Goal: Task Accomplishment & Management: Manage account settings

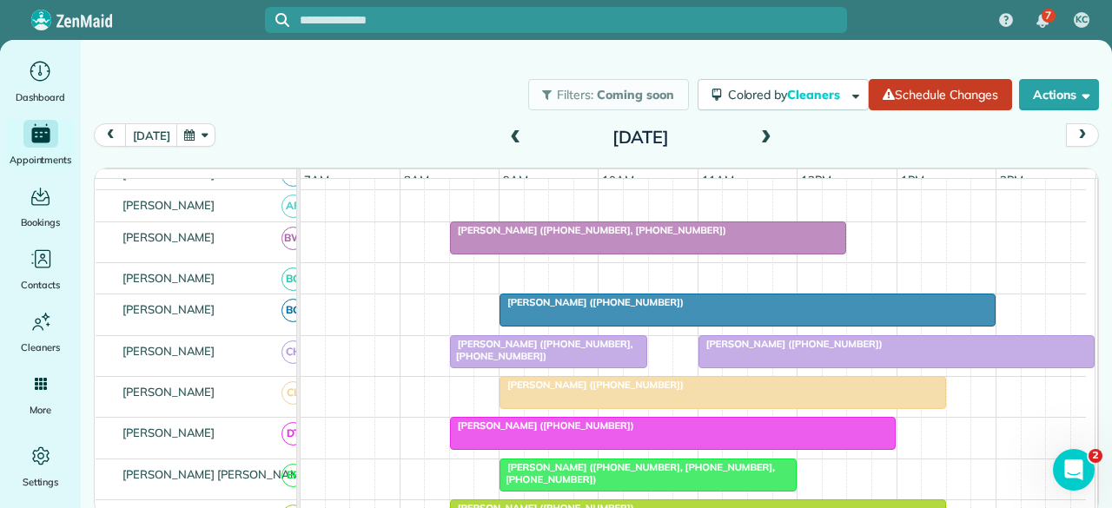
scroll to position [174, 0]
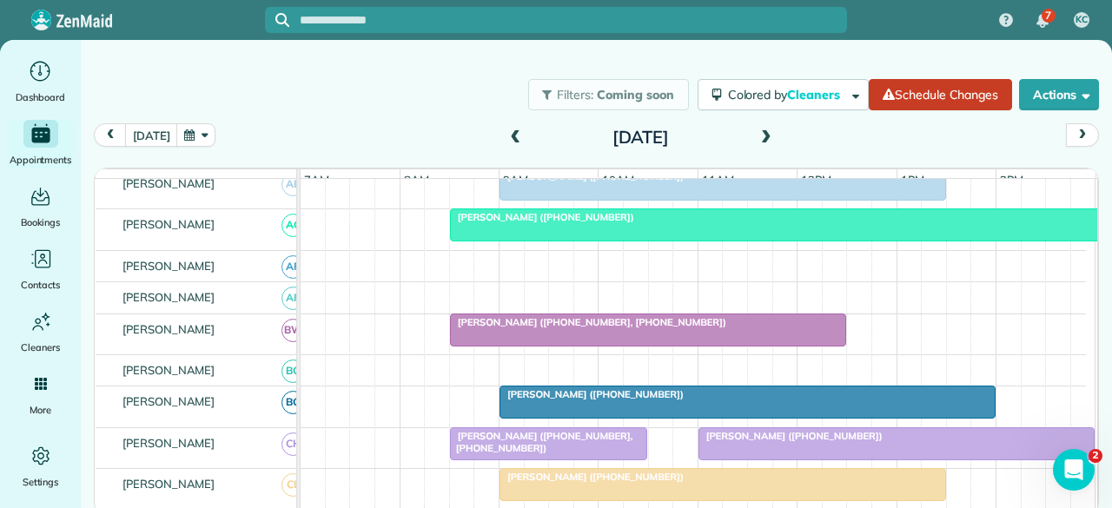
click at [515, 136] on span at bounding box center [515, 138] width 19 height 16
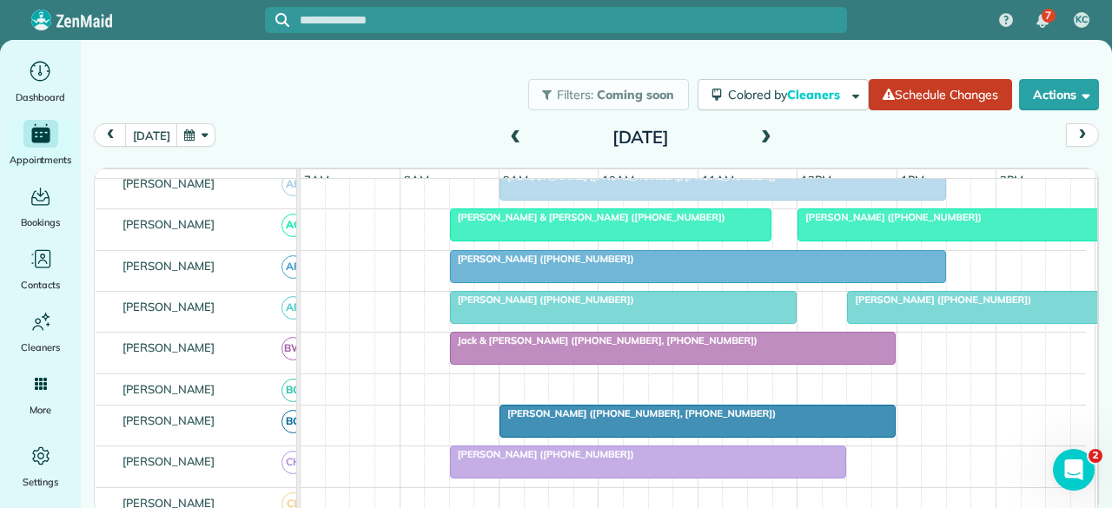
click at [511, 138] on span at bounding box center [515, 138] width 19 height 16
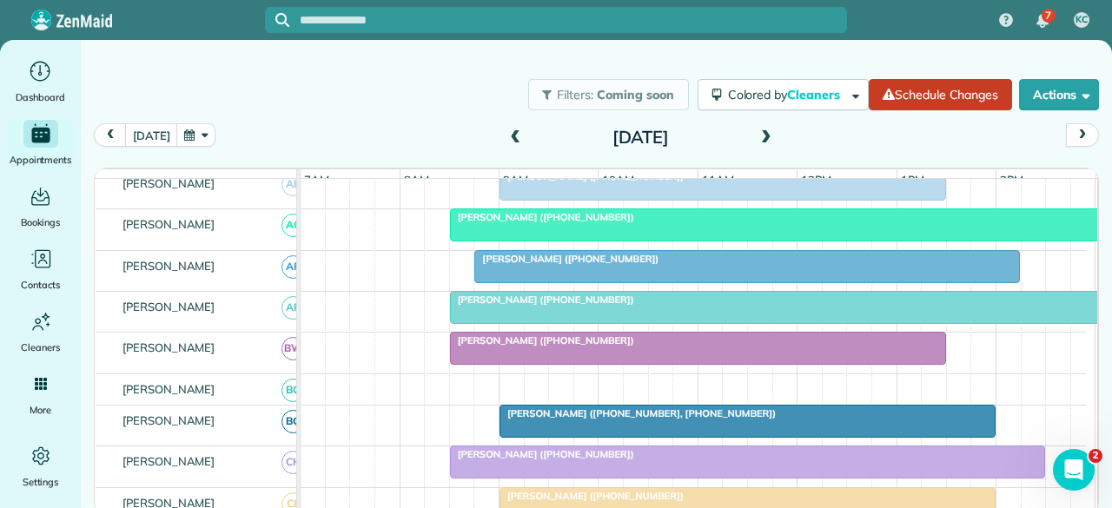
click at [513, 139] on span at bounding box center [515, 138] width 19 height 16
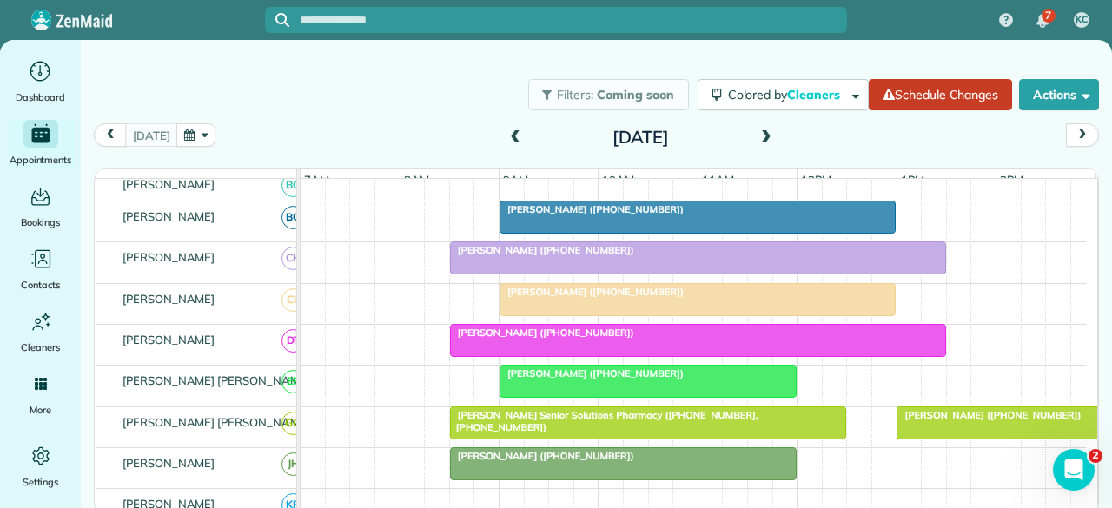
scroll to position [0, 0]
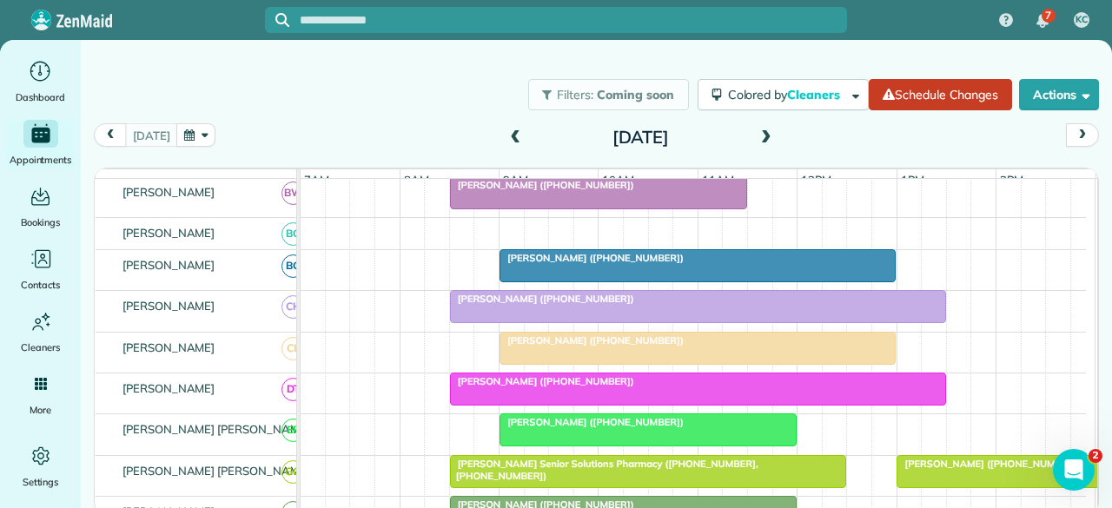
click at [536, 355] on div at bounding box center [698, 348] width 395 height 31
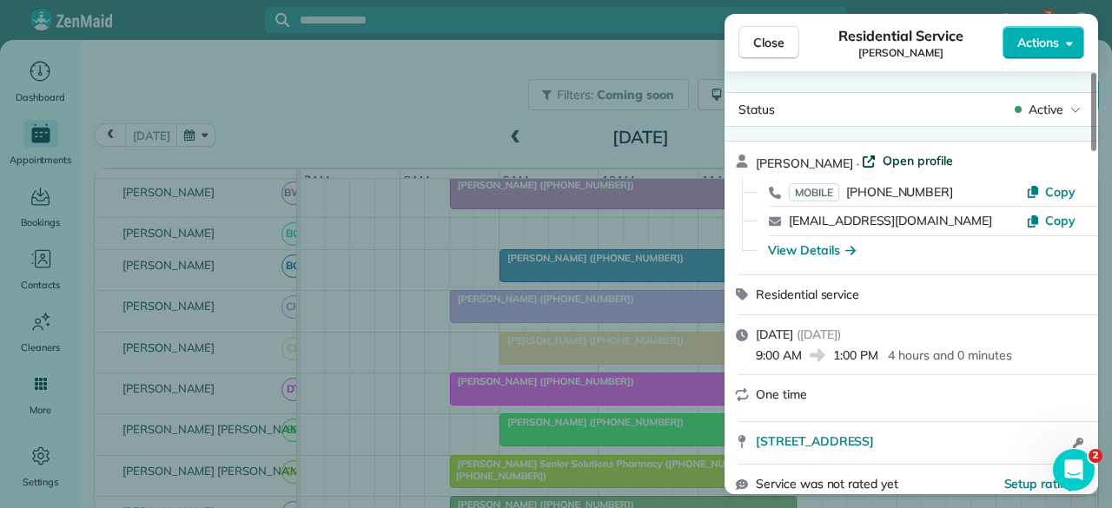
click at [932, 163] on span "Open profile" at bounding box center [918, 160] width 70 height 17
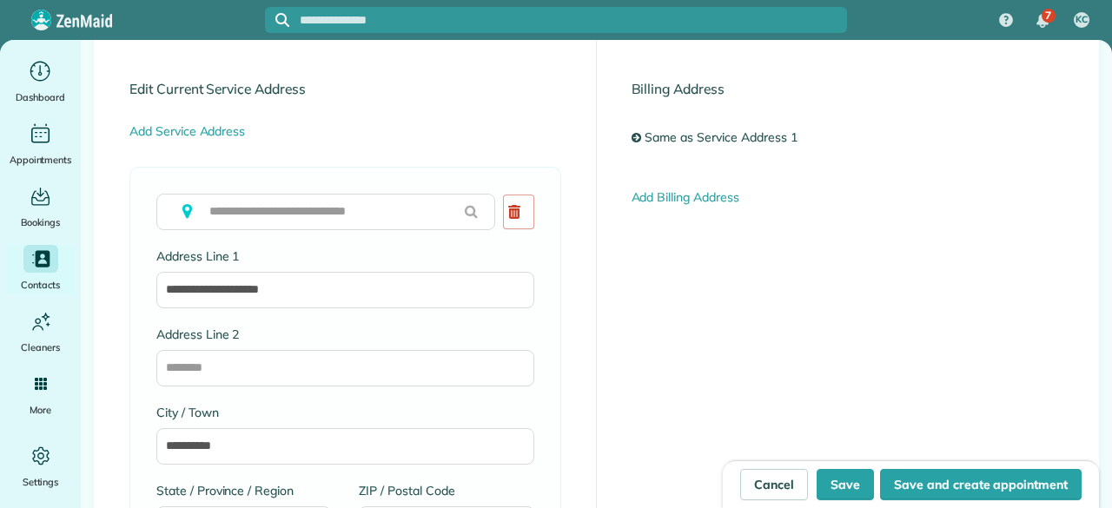
type input "**********"
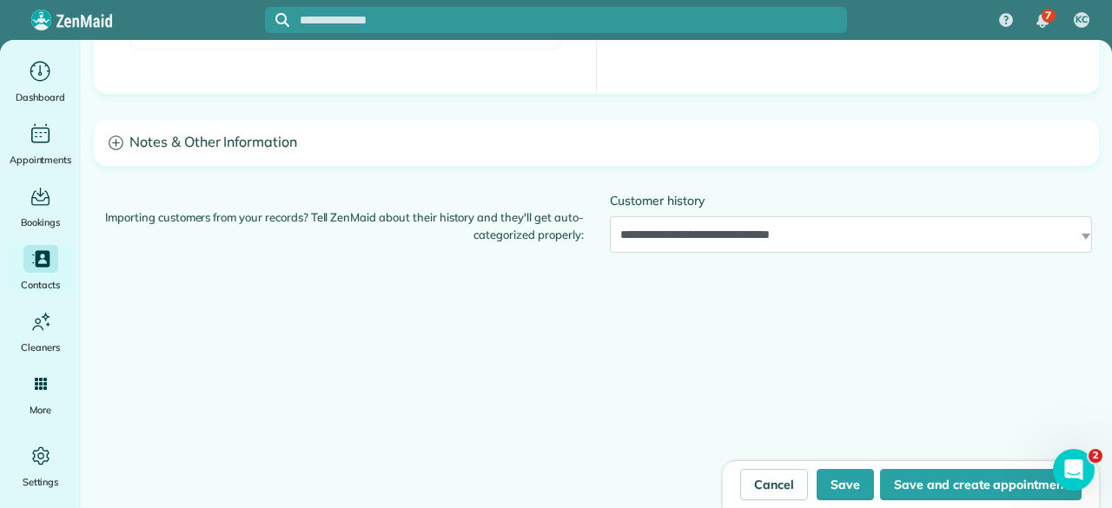
scroll to position [1623, 0]
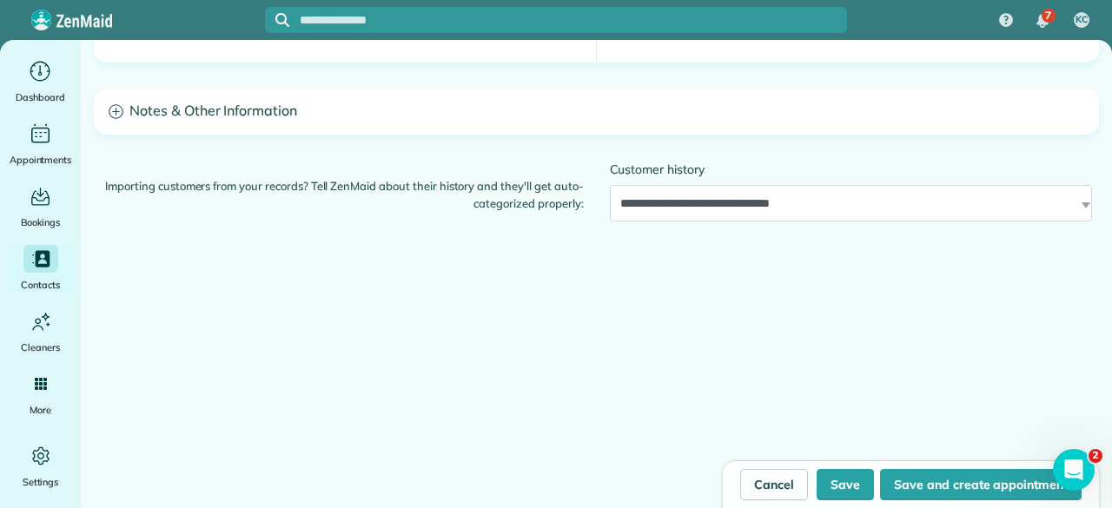
click at [348, 121] on h3 "Notes & Other Information" at bounding box center [597, 112] width 1004 height 44
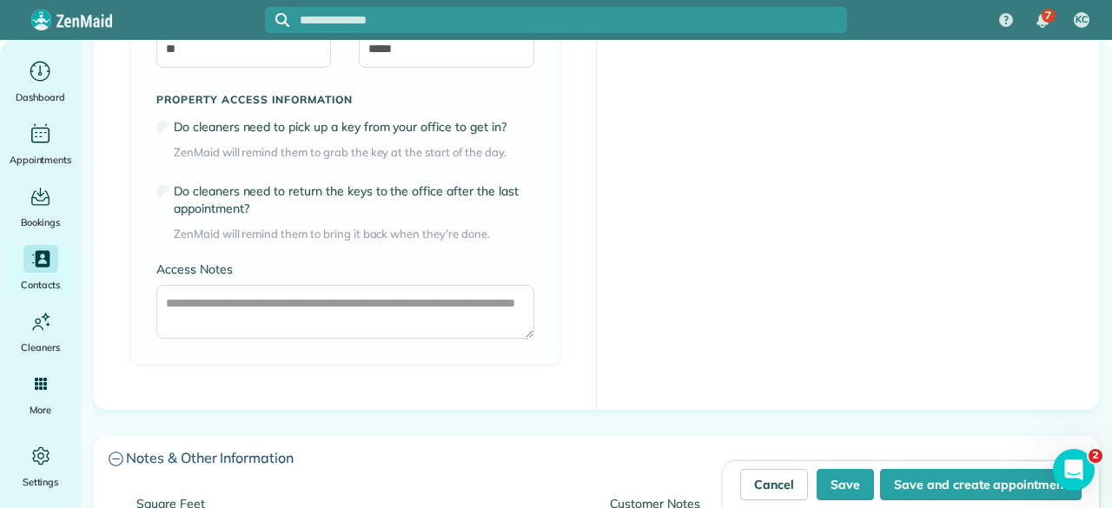
scroll to position [1450, 0]
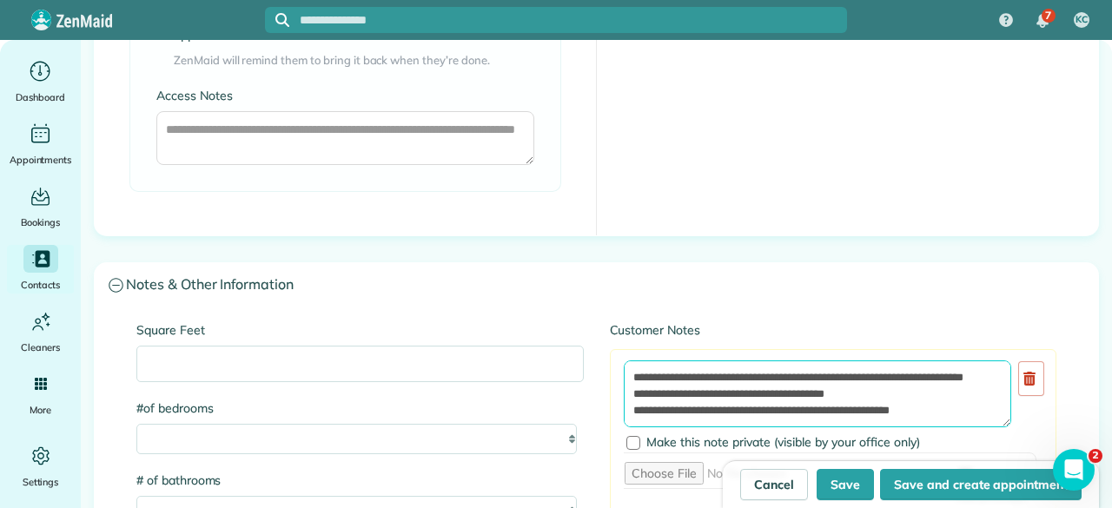
click at [624, 373] on textarea at bounding box center [818, 394] width 388 height 67
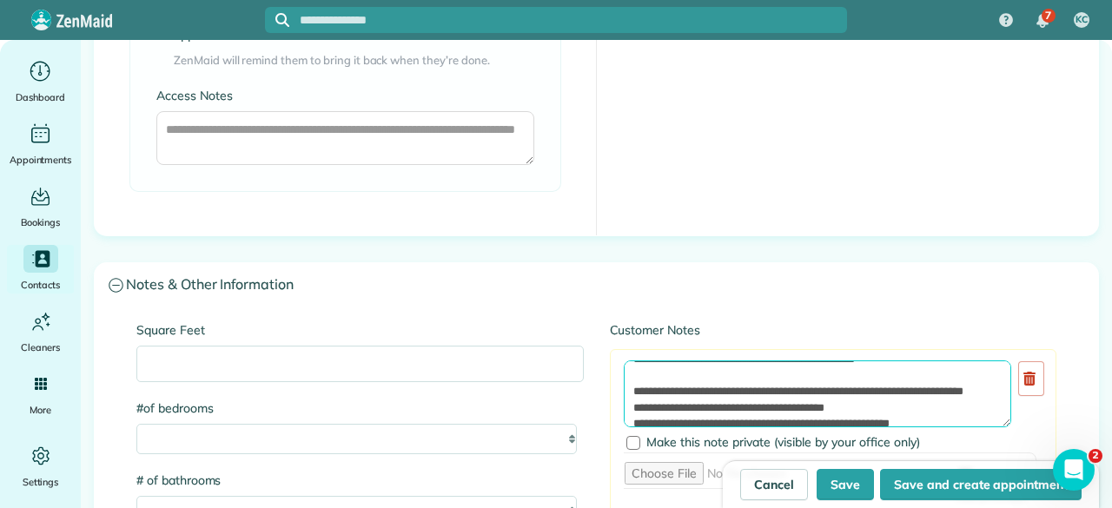
scroll to position [70, 0]
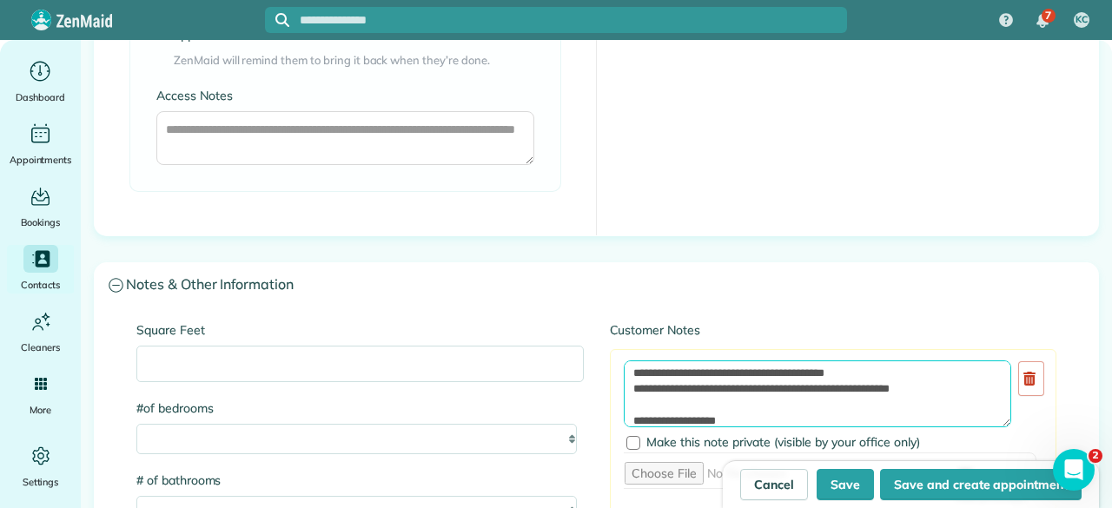
drag, startPoint x: 866, startPoint y: 382, endPoint x: 780, endPoint y: 385, distance: 86.1
click at [780, 385] on textarea at bounding box center [818, 394] width 388 height 67
drag, startPoint x: 807, startPoint y: 384, endPoint x: 820, endPoint y: 384, distance: 13.9
click at [807, 384] on textarea at bounding box center [818, 394] width 388 height 67
click at [822, 385] on textarea at bounding box center [818, 394] width 388 height 67
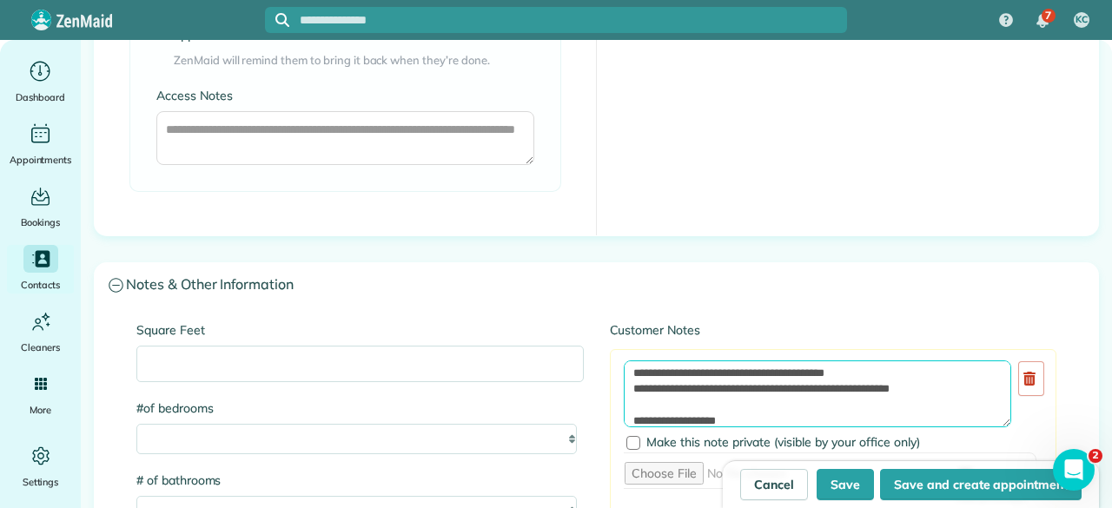
drag, startPoint x: 819, startPoint y: 386, endPoint x: 785, endPoint y: 394, distance: 34.8
click at [773, 390] on textarea at bounding box center [818, 394] width 388 height 67
click at [857, 383] on textarea at bounding box center [818, 394] width 388 height 67
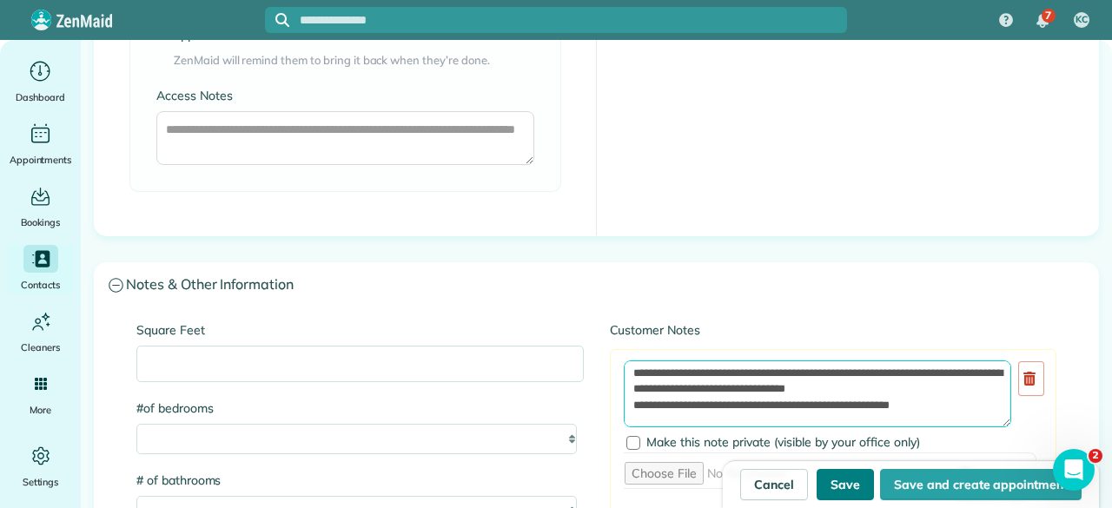
type textarea "**********"
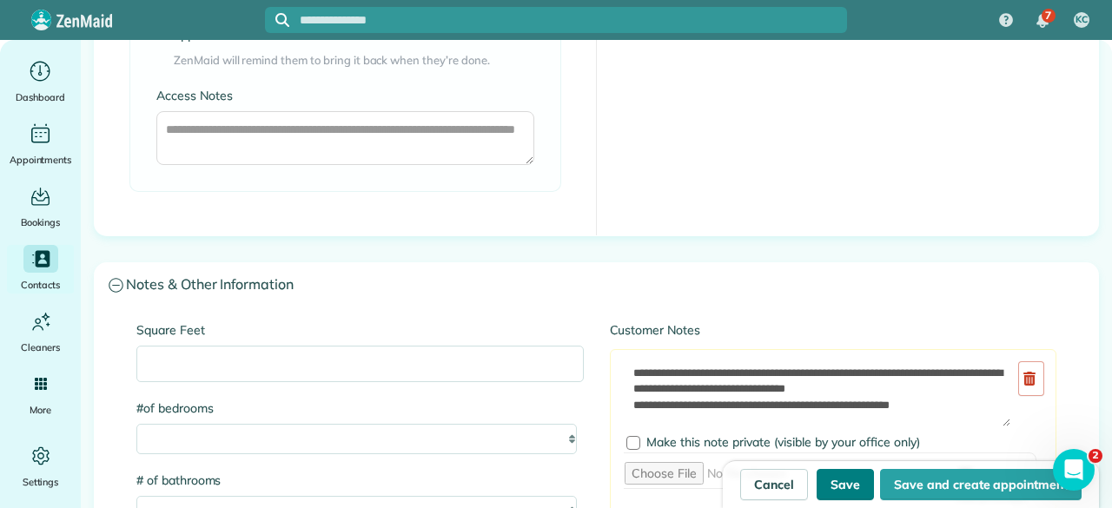
click at [847, 487] on button "Save" at bounding box center [845, 484] width 57 height 31
type input "**********"
